Goal: Information Seeking & Learning: Find specific fact

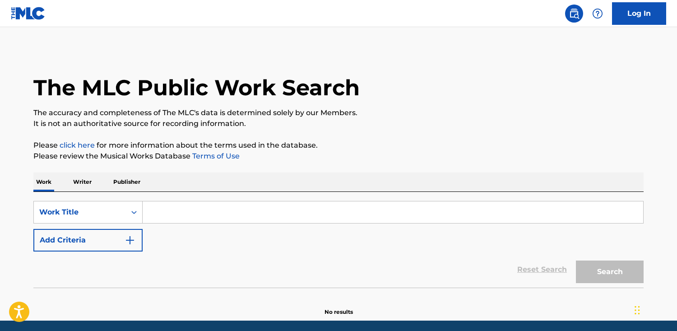
click at [187, 206] on input "Search Form" at bounding box center [393, 212] width 500 height 22
paste input "Queen on a Throne"
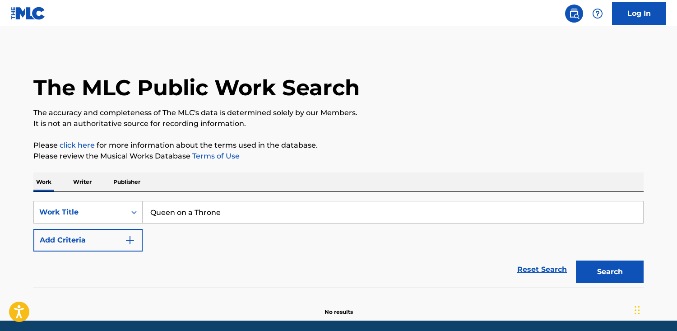
type input "Queen on a Throne"
click at [576, 260] on button "Search" at bounding box center [610, 271] width 68 height 23
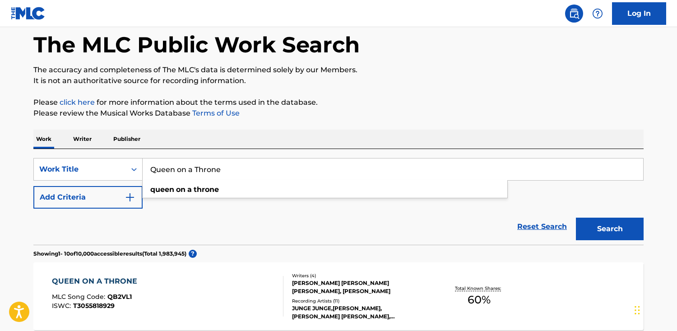
scroll to position [61, 0]
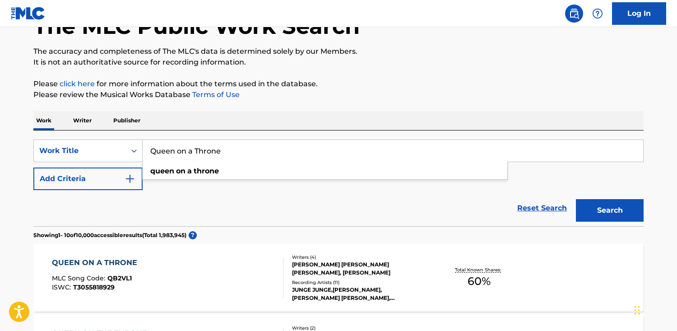
click at [80, 177] on button "Add Criteria" at bounding box center [87, 178] width 109 height 23
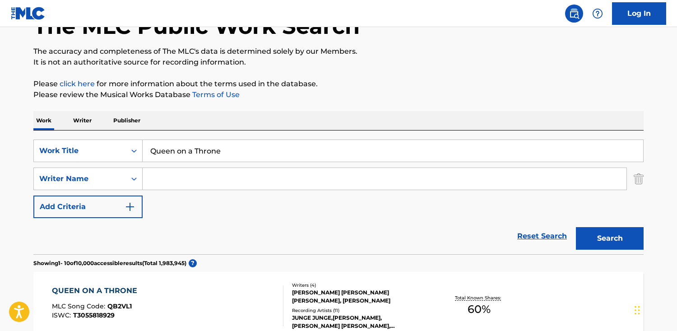
click at [192, 177] on input "Search Form" at bounding box center [385, 179] width 484 height 22
paste input "[PERSON_NAME]"
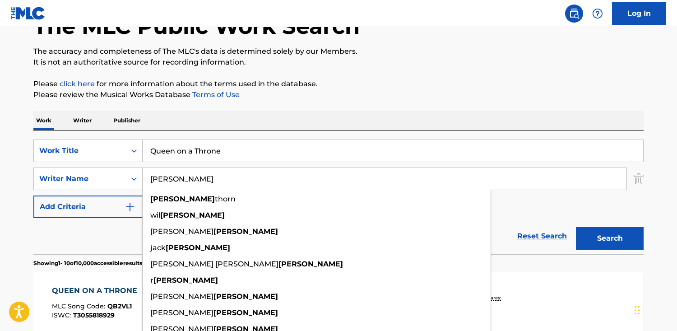
type input "[PERSON_NAME]"
click at [576, 227] on button "Search" at bounding box center [610, 238] width 68 height 23
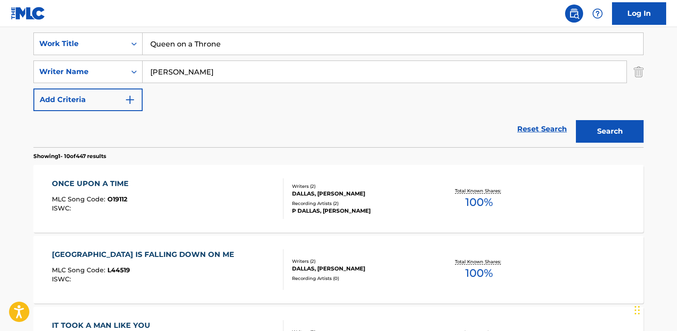
scroll to position [162, 0]
